Goal: Information Seeking & Learning: Compare options

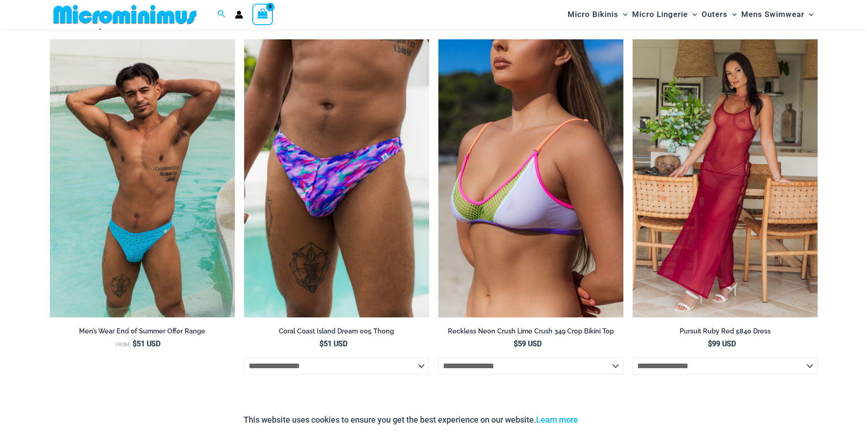
scroll to position [1188, 0]
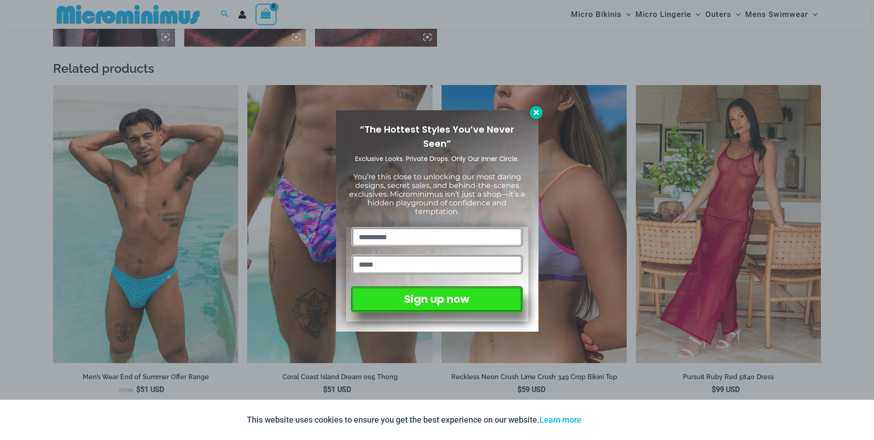
click at [534, 113] on icon at bounding box center [536, 112] width 8 height 8
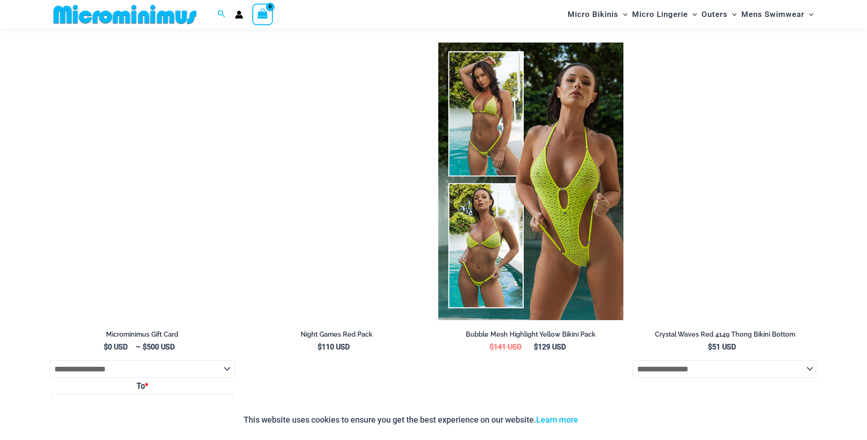
scroll to position [1965, 0]
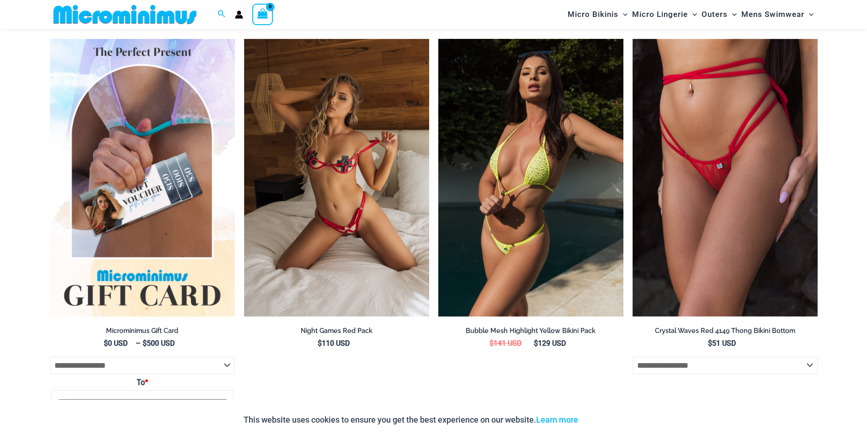
click at [515, 261] on img at bounding box center [530, 178] width 185 height 278
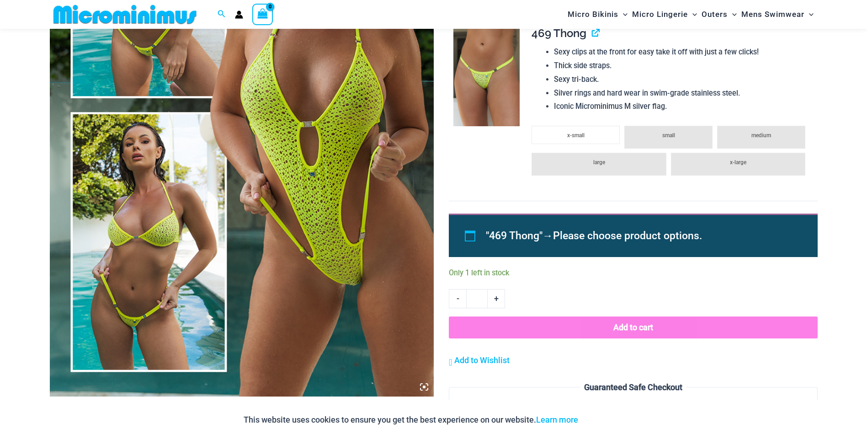
scroll to position [128, 0]
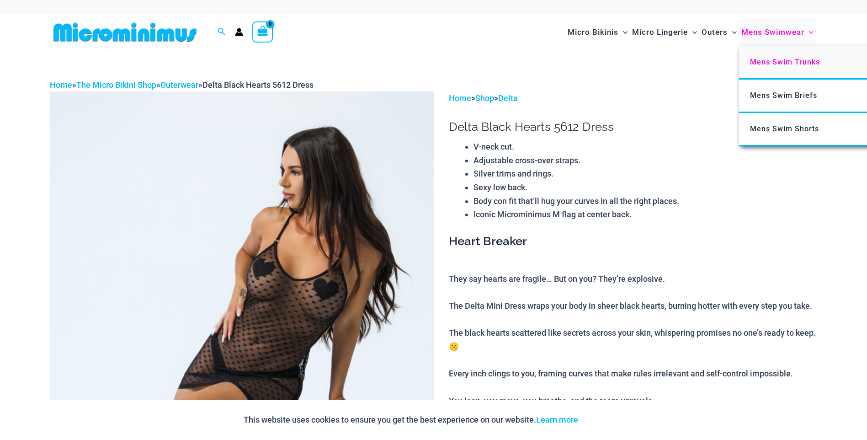
click at [754, 59] on span "Mens Swim Trunks" at bounding box center [785, 62] width 70 height 9
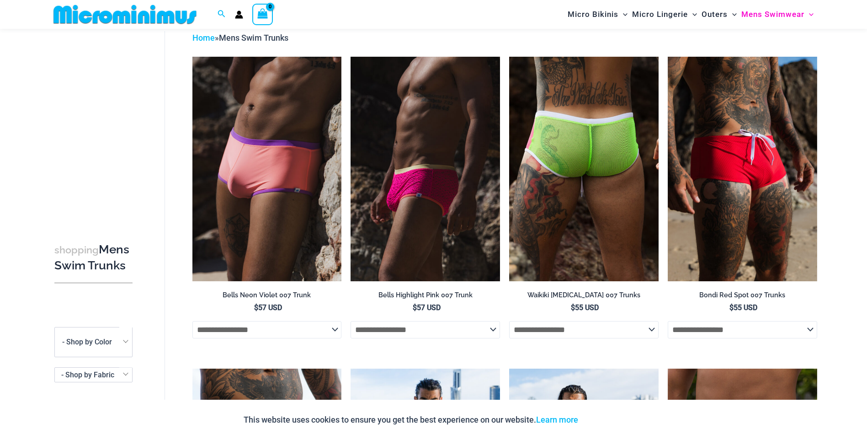
scroll to position [38, 0]
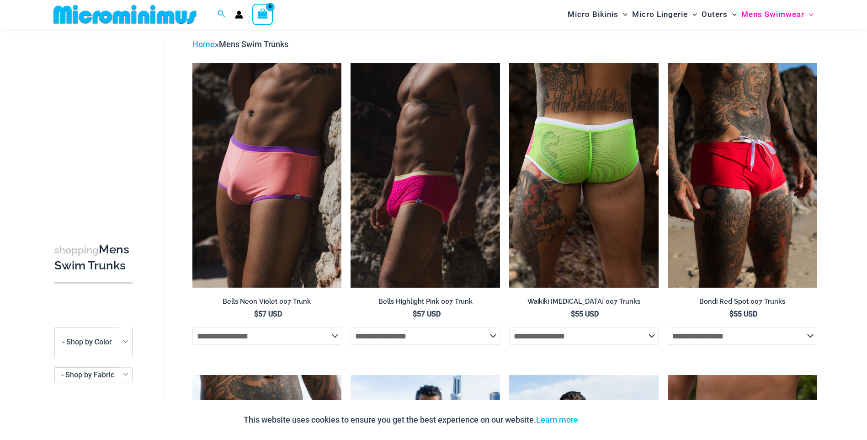
click at [590, 149] on img at bounding box center [583, 175] width 149 height 224
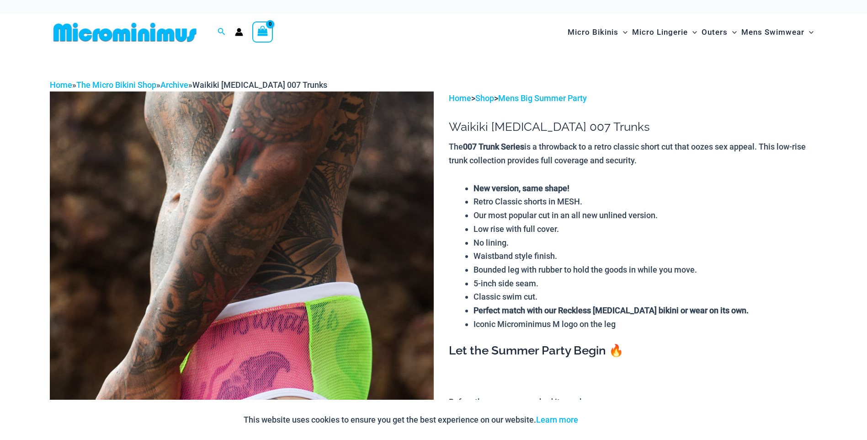
click at [271, 224] on img at bounding box center [242, 379] width 384 height 576
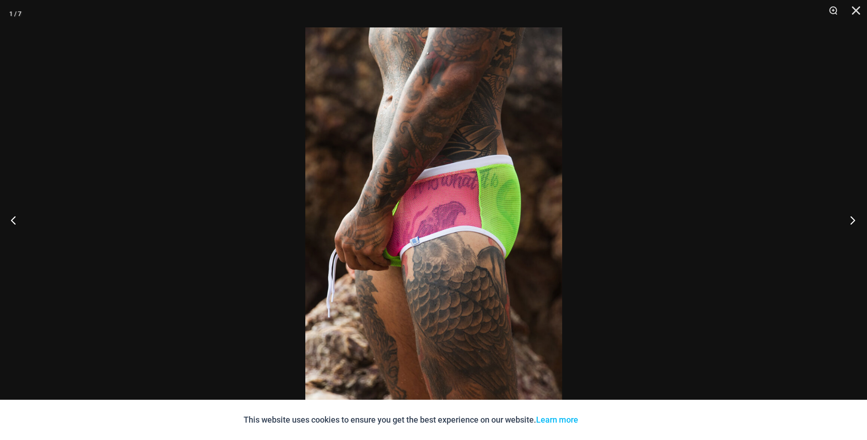
click at [845, 216] on button "Next" at bounding box center [850, 220] width 34 height 46
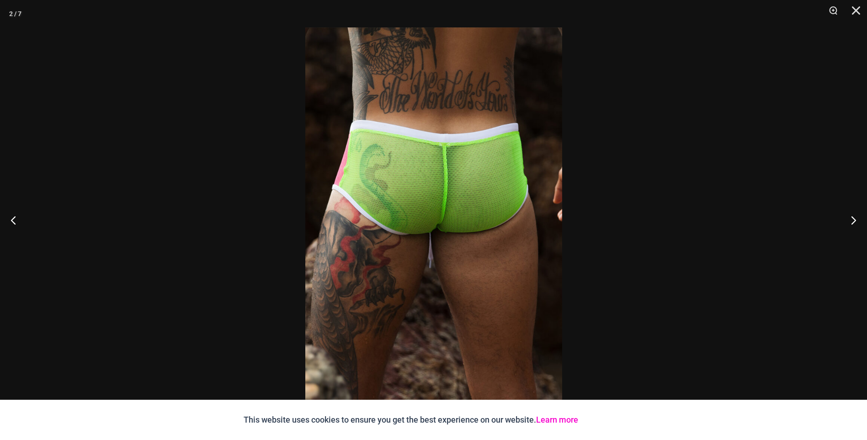
click at [552, 423] on link "Learn more" at bounding box center [557, 419] width 42 height 10
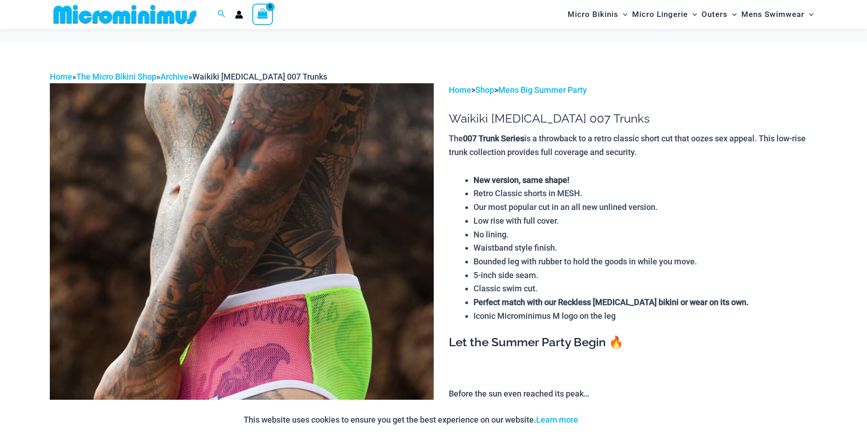
scroll to position [448, 0]
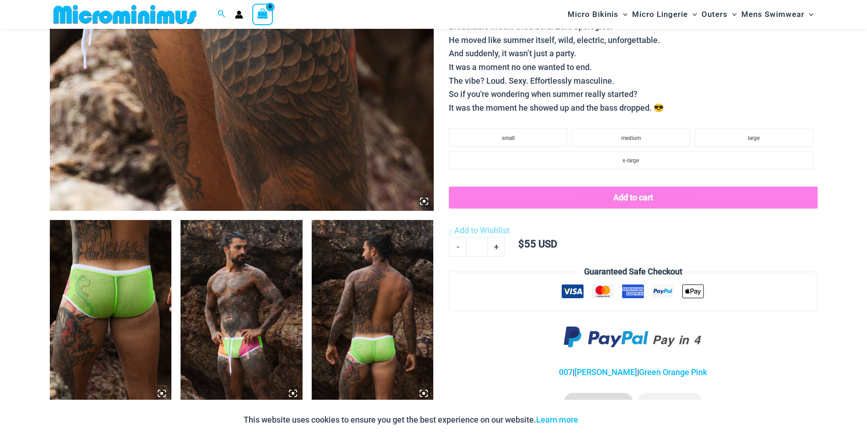
drag, startPoint x: 0, startPoint y: 0, endPoint x: 238, endPoint y: 294, distance: 378.2
click at [238, 294] on img at bounding box center [241, 311] width 122 height 183
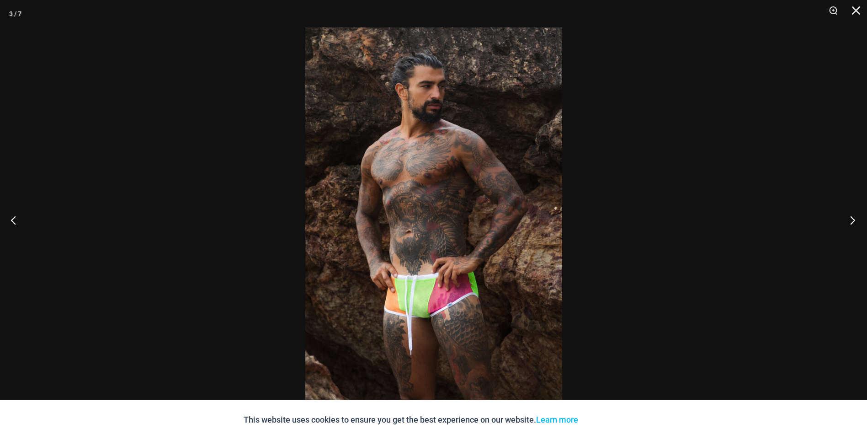
click at [853, 224] on button "Next" at bounding box center [850, 220] width 34 height 46
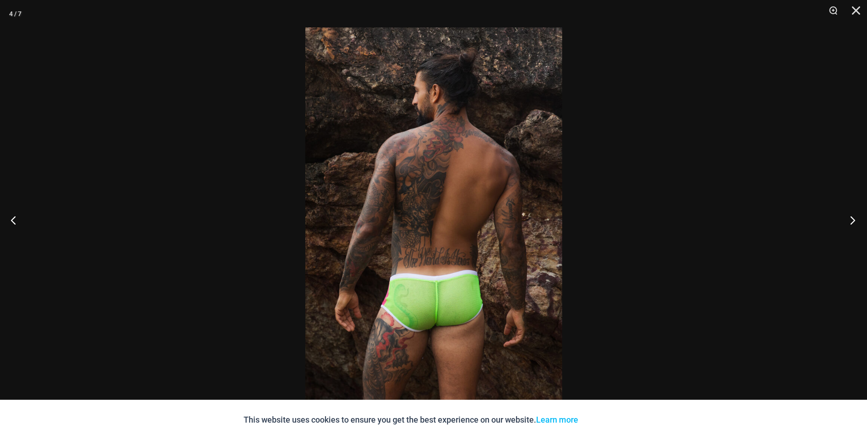
click at [853, 224] on button "Next" at bounding box center [850, 220] width 34 height 46
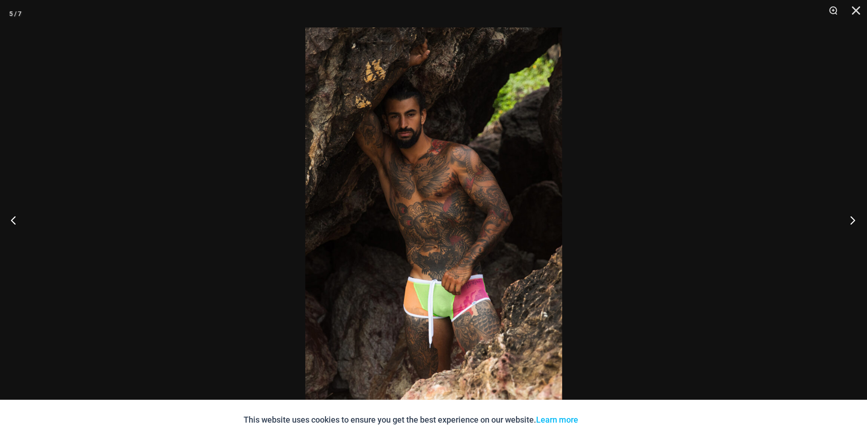
click at [853, 224] on button "Next" at bounding box center [850, 220] width 34 height 46
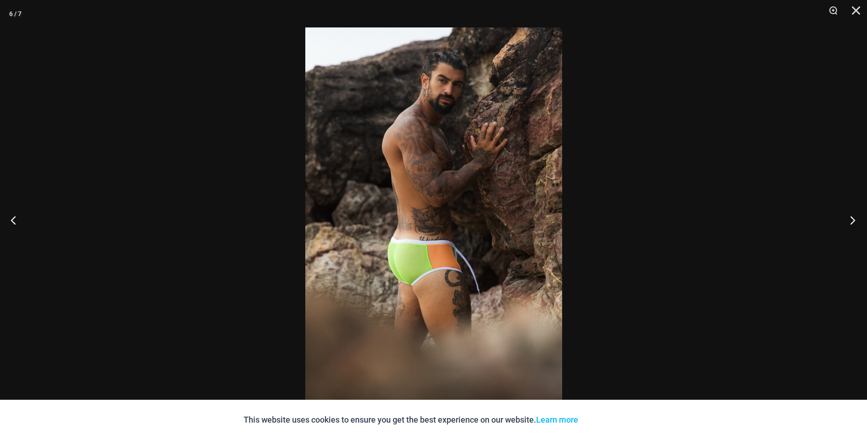
click at [853, 224] on button "Next" at bounding box center [850, 220] width 34 height 46
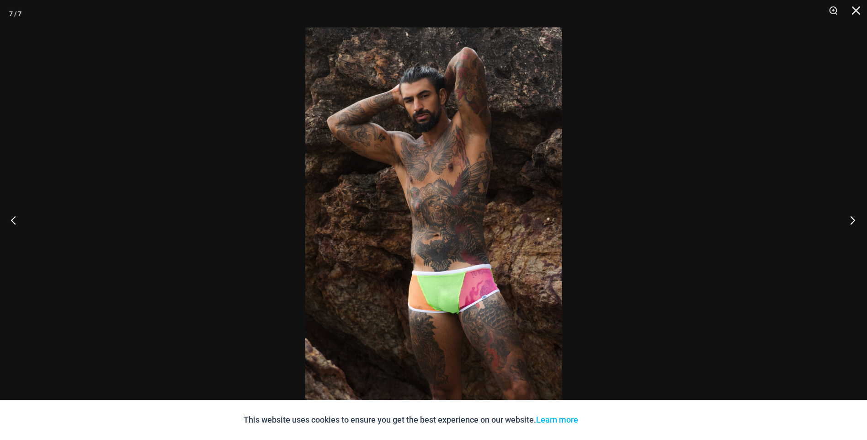
click at [853, 224] on button "Next" at bounding box center [850, 220] width 34 height 46
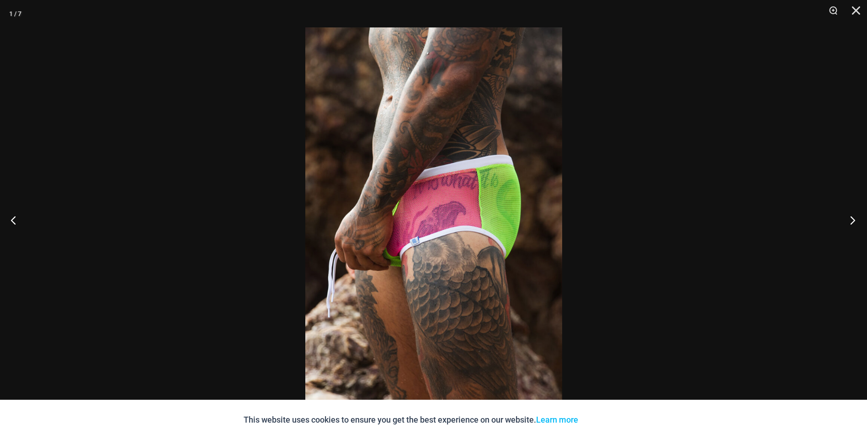
click at [853, 224] on button "Next" at bounding box center [850, 220] width 34 height 46
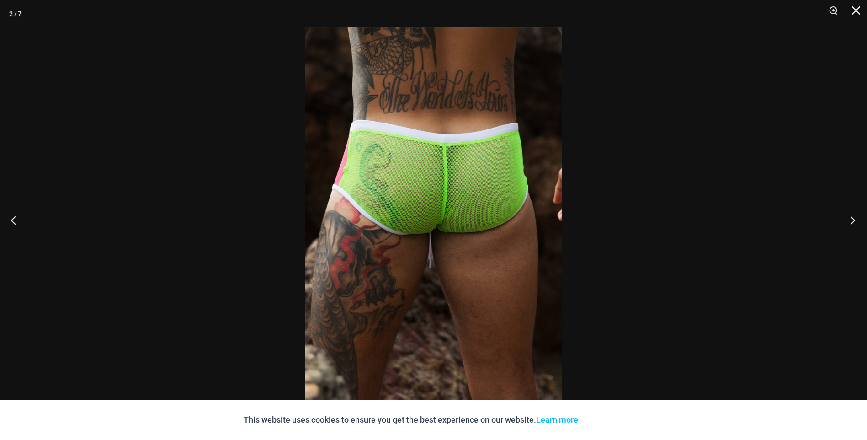
click at [853, 224] on button "Next" at bounding box center [850, 220] width 34 height 46
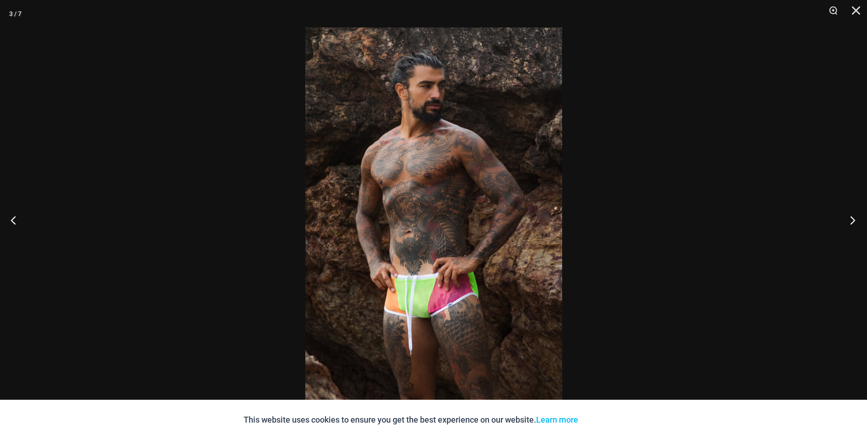
click at [853, 224] on button "Next" at bounding box center [850, 220] width 34 height 46
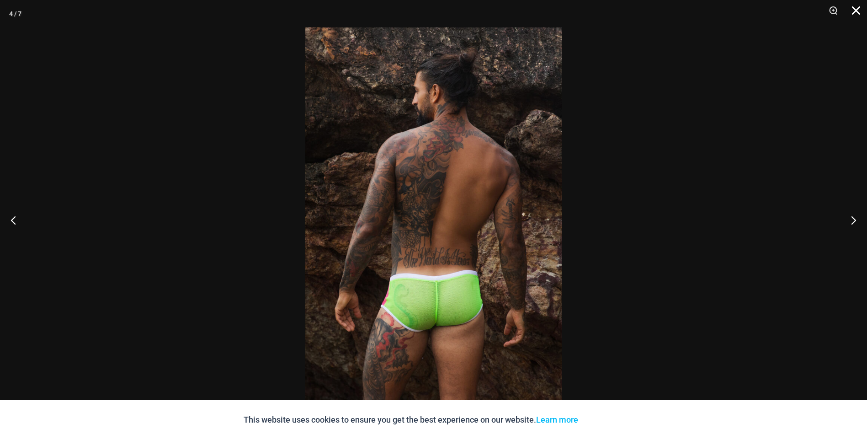
click at [856, 9] on button "Close" at bounding box center [852, 13] width 23 height 27
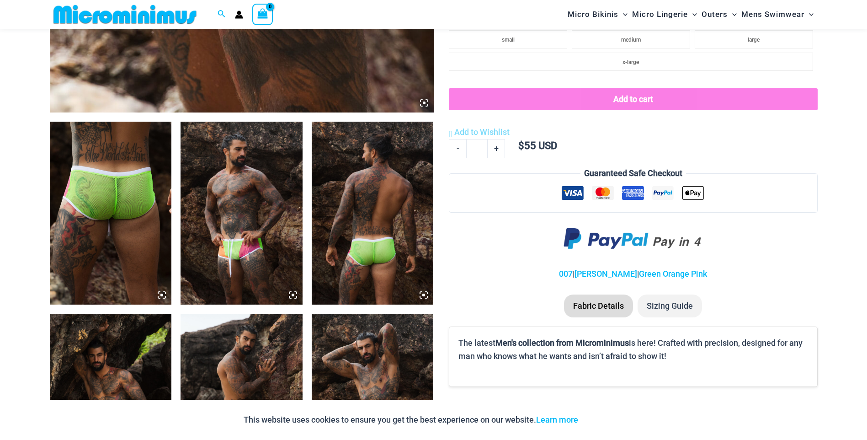
scroll to position [722, 0]
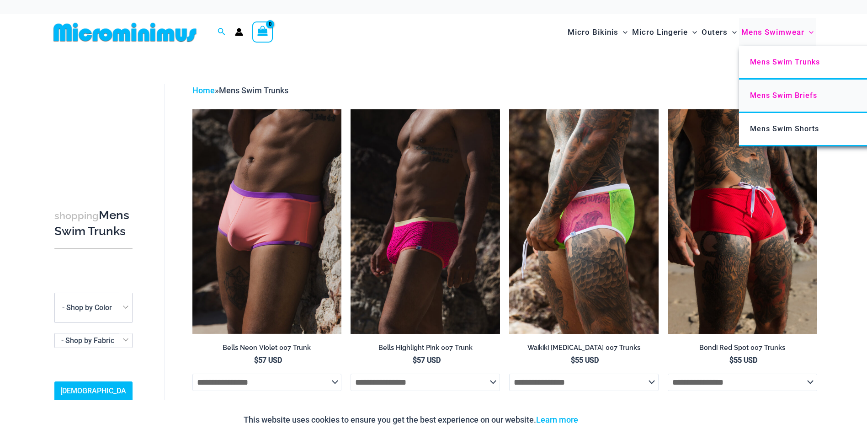
click at [776, 100] on link "Mens Swim Briefs" at bounding box center [875, 96] width 272 height 33
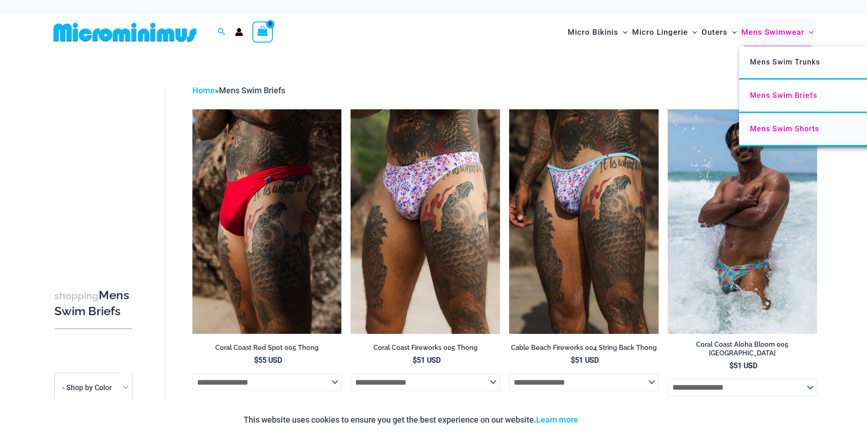
click at [812, 126] on span "Mens Swim Shorts" at bounding box center [784, 128] width 69 height 9
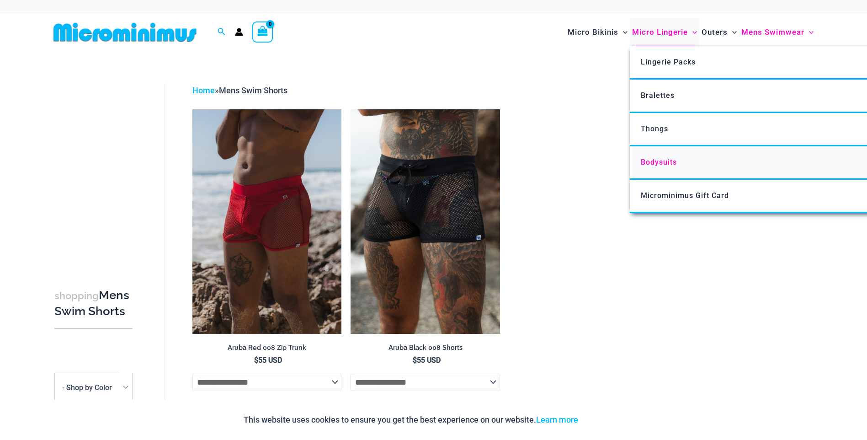
click at [666, 165] on span "Bodysuits" at bounding box center [659, 162] width 36 height 9
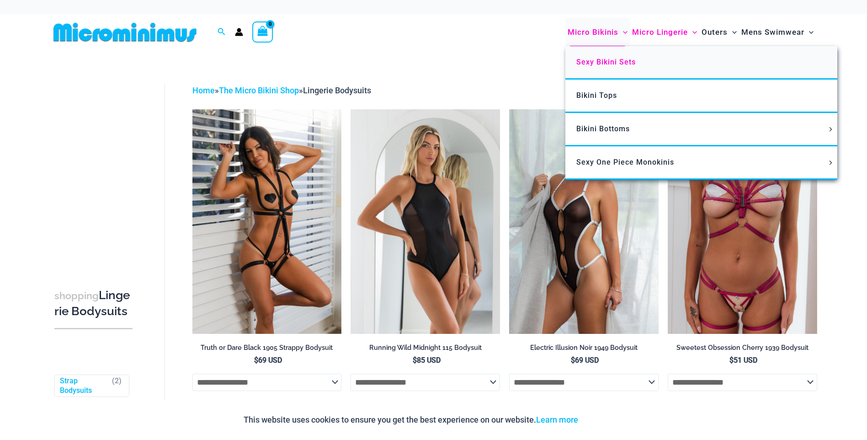
click at [602, 62] on span "Sexy Bikini Sets" at bounding box center [605, 62] width 59 height 9
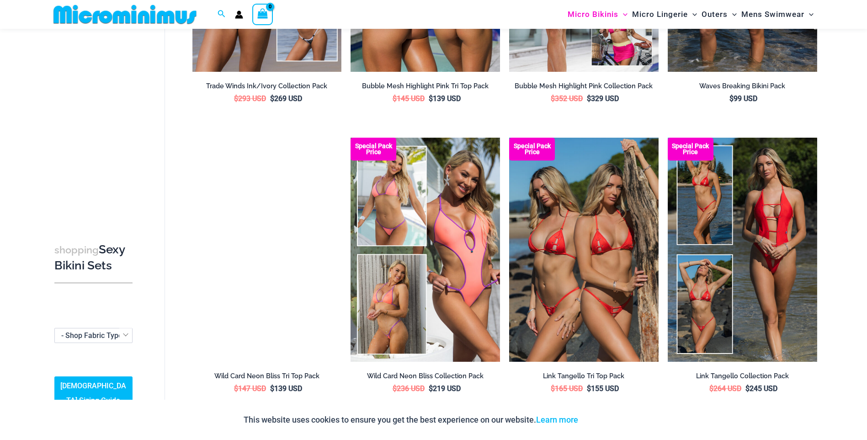
scroll to position [585, 0]
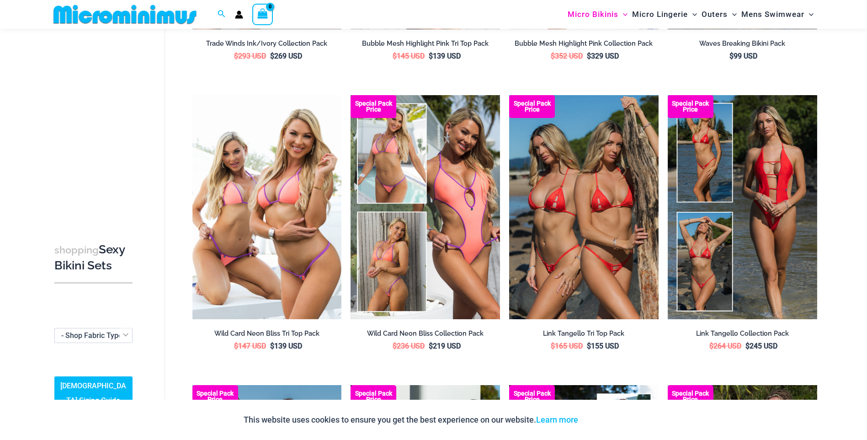
click at [225, 419] on div "This website uses cookies to ensure you get the best experience on our website.…" at bounding box center [433, 419] width 867 height 40
click at [549, 416] on link "Learn more" at bounding box center [557, 419] width 42 height 10
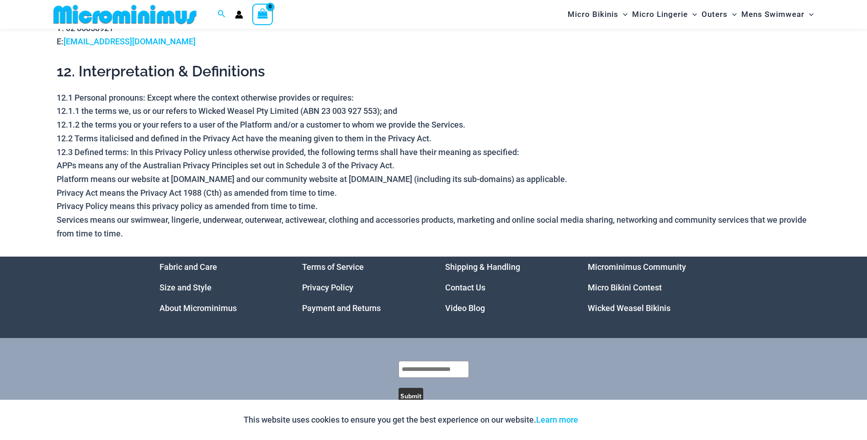
scroll to position [2591, 0]
